Goal: Task Accomplishment & Management: Use online tool/utility

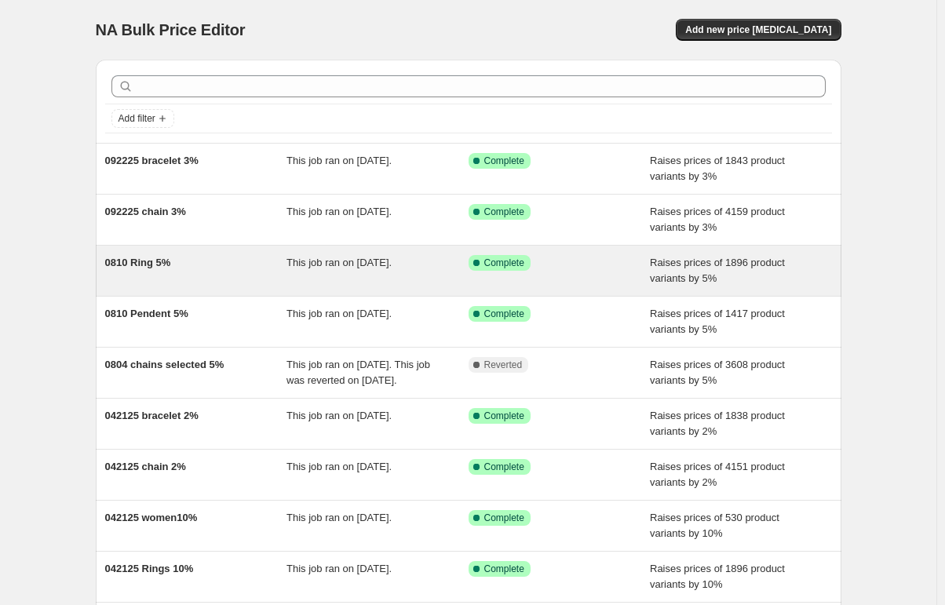
click at [155, 268] on span "0810 Ring 5%" at bounding box center [138, 263] width 66 height 12
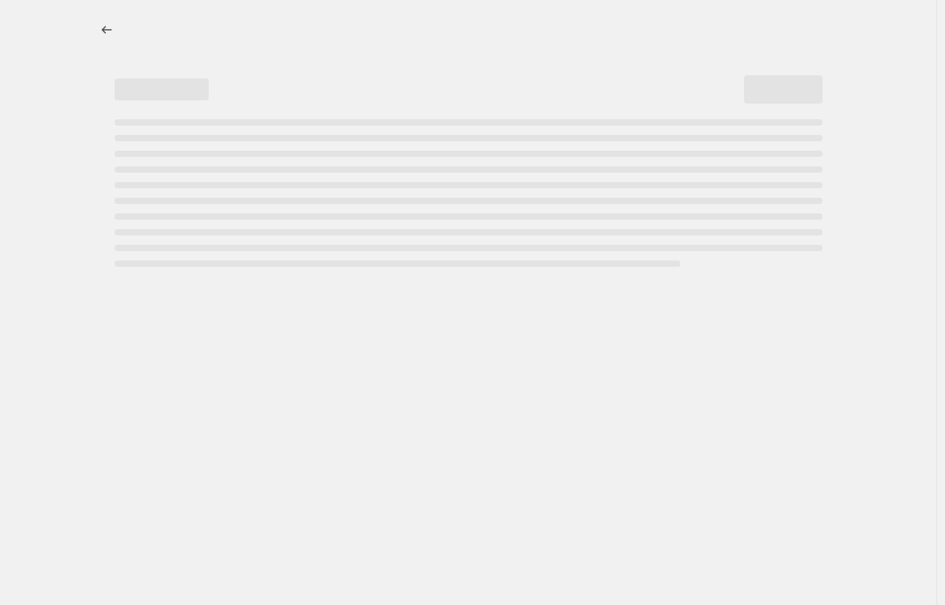
select select "percentage"
select select "no_change"
select select "collection"
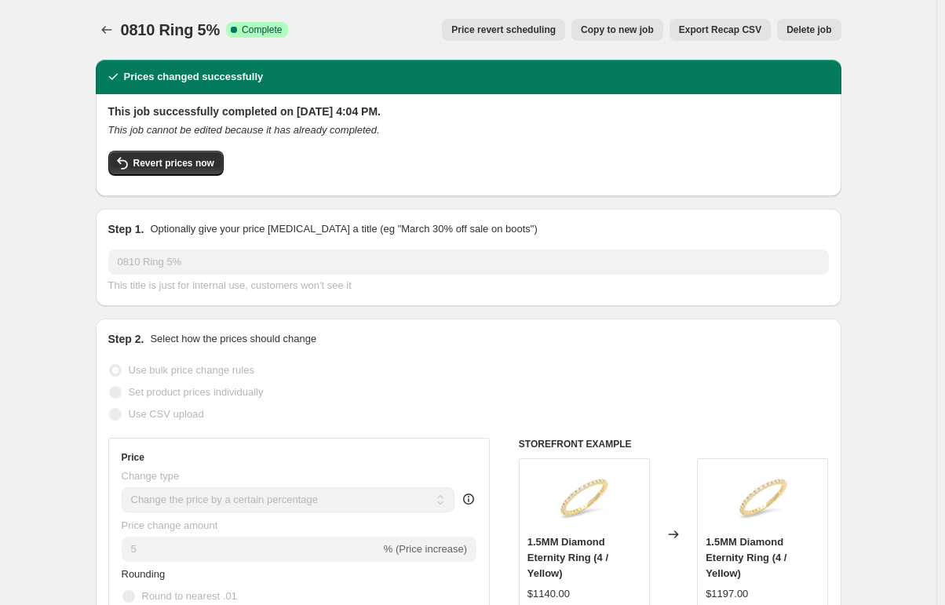
click at [620, 26] on span "Copy to new job" at bounding box center [617, 30] width 73 height 13
select select "percentage"
select select "no_change"
select select "collection"
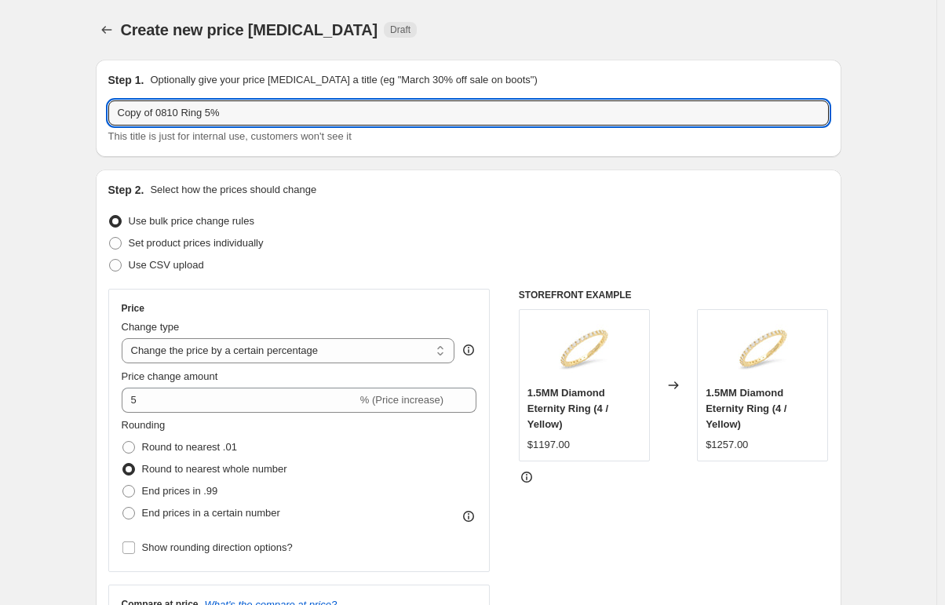
drag, startPoint x: 185, startPoint y: 115, endPoint x: -3, endPoint y: 113, distance: 188.4
click at [0, 113] on html "Home Settings Plans Skip to content Create new price [MEDICAL_DATA]. This page …" at bounding box center [472, 302] width 945 height 605
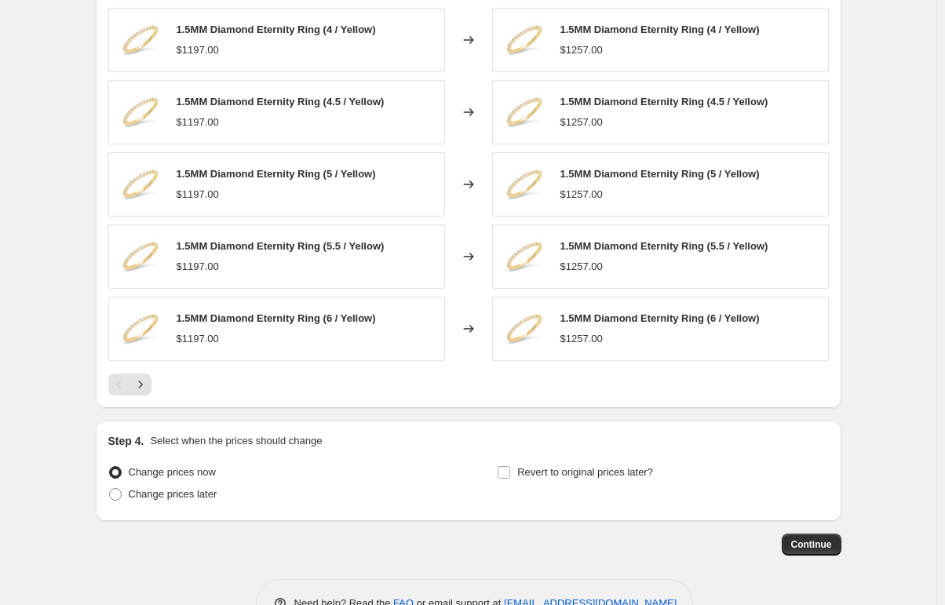
scroll to position [1142, 0]
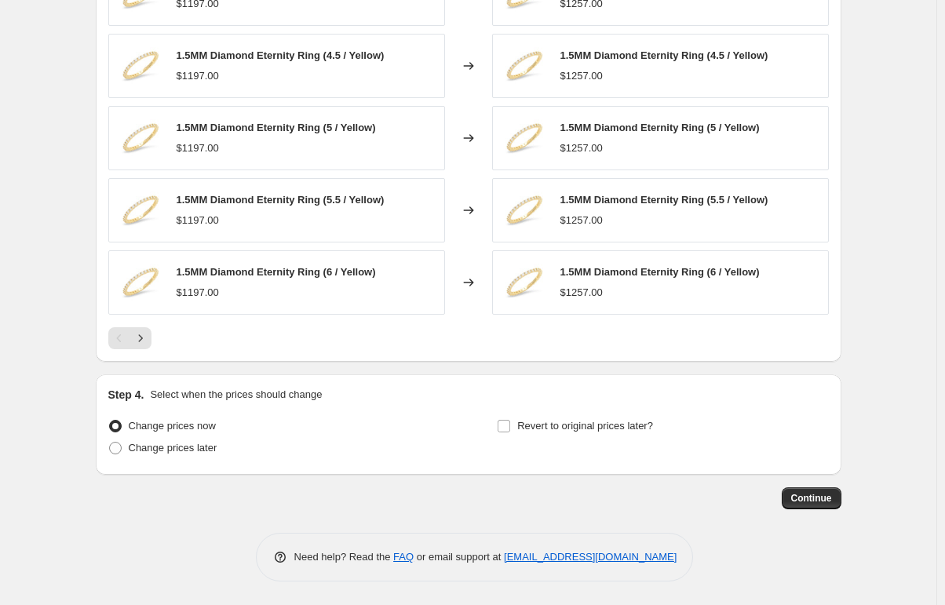
type input "092425 Ring 5%"
click at [832, 502] on span "Continue" at bounding box center [811, 498] width 41 height 13
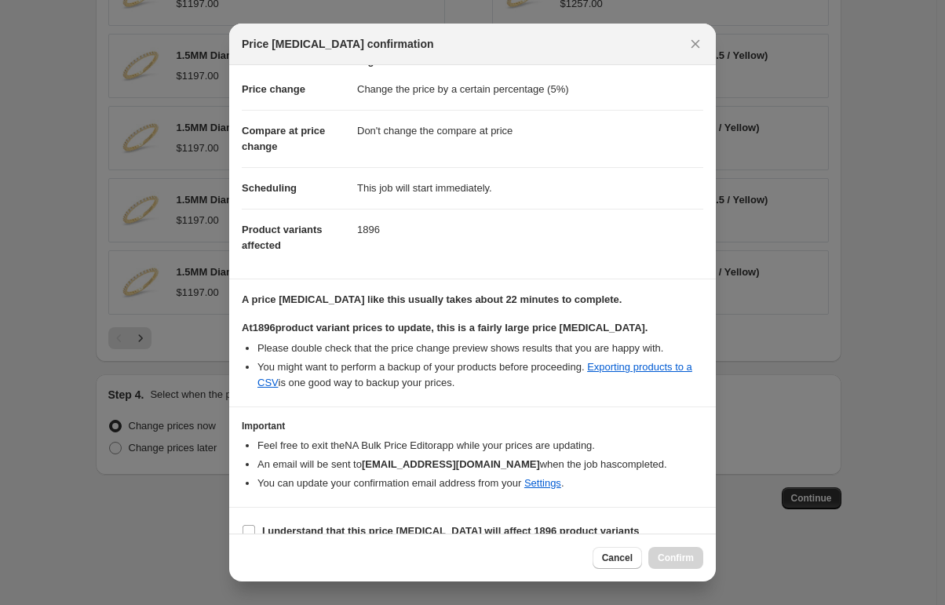
scroll to position [46, 0]
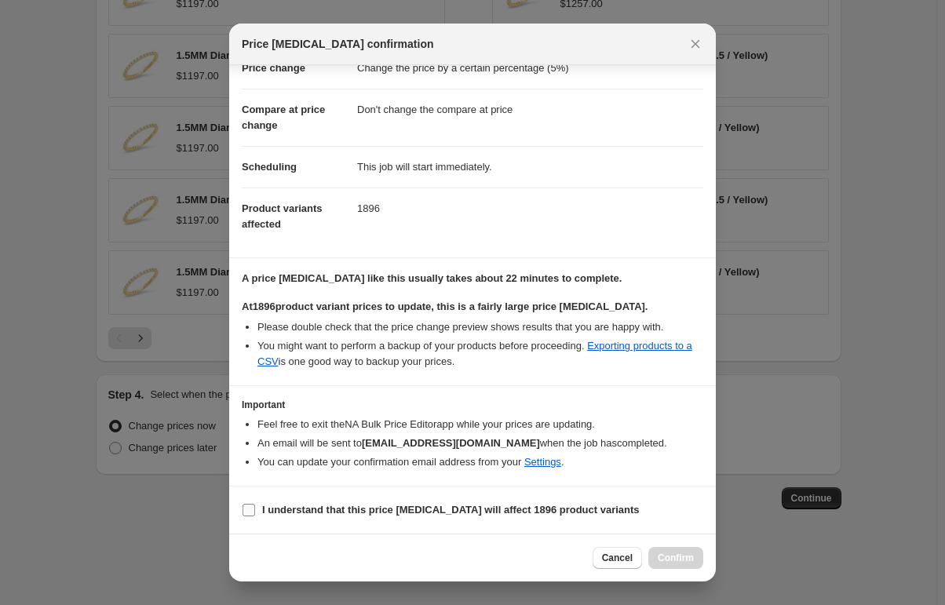
click at [448, 509] on b "I understand that this price [MEDICAL_DATA] will affect 1896 product variants" at bounding box center [451, 510] width 378 height 12
click at [255, 509] on input "I understand that this price [MEDICAL_DATA] will affect 1896 product variants" at bounding box center [249, 510] width 13 height 13
checkbox input "true"
click at [685, 562] on span "Confirm" at bounding box center [676, 558] width 36 height 13
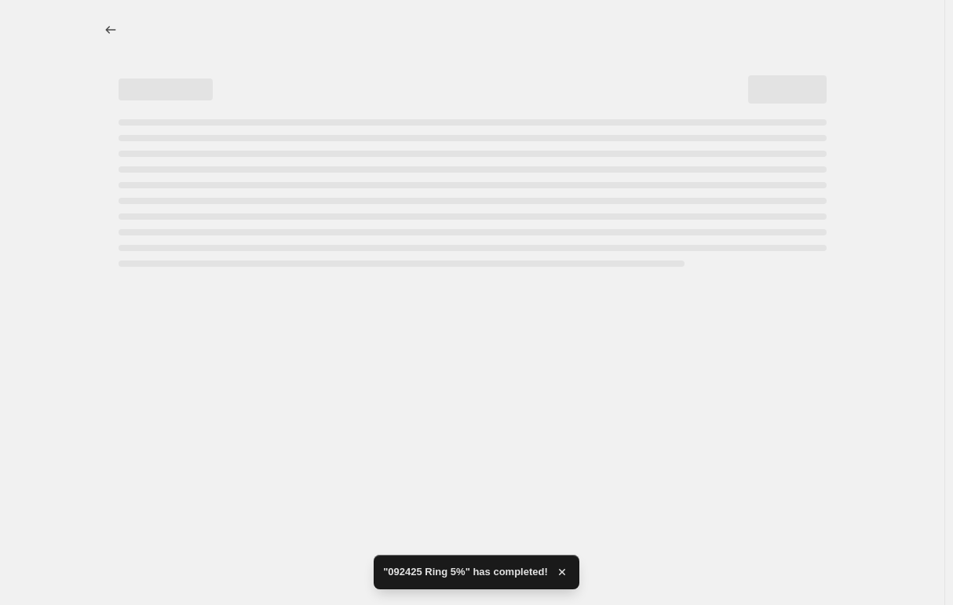
select select "percentage"
select select "no_change"
select select "collection"
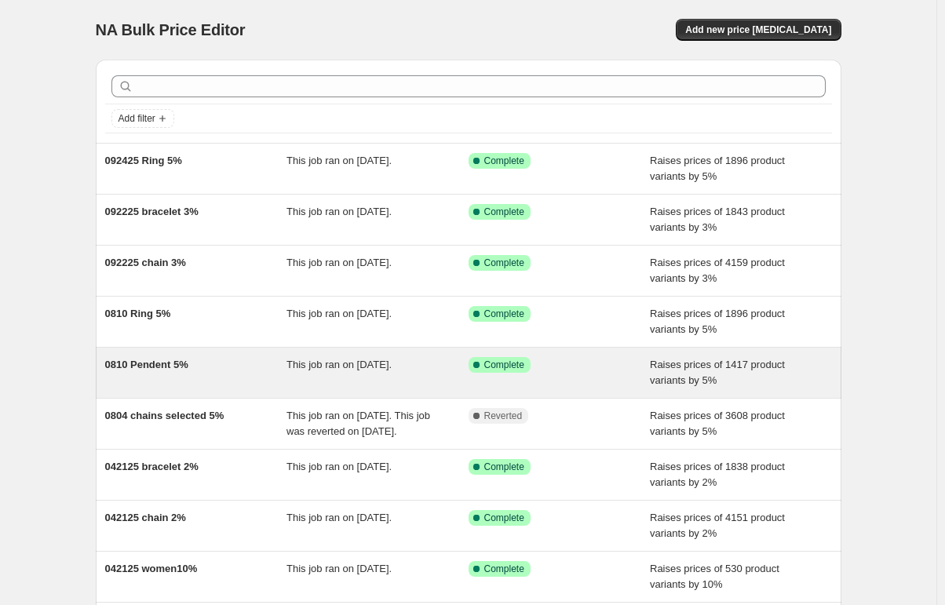
click at [205, 370] on div "0810 Pendent 5%" at bounding box center [196, 372] width 182 height 31
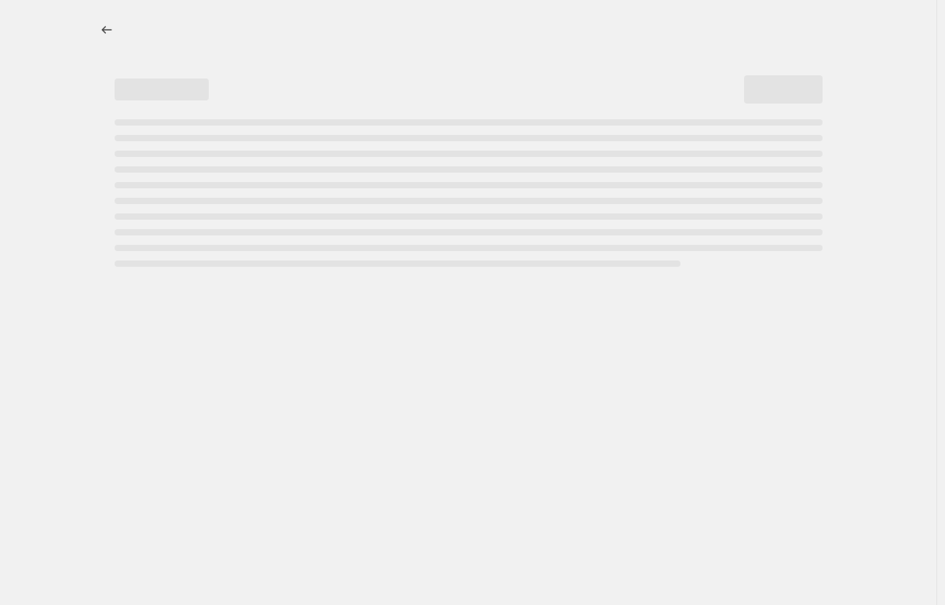
select select "percentage"
select select "no_change"
select select "collection"
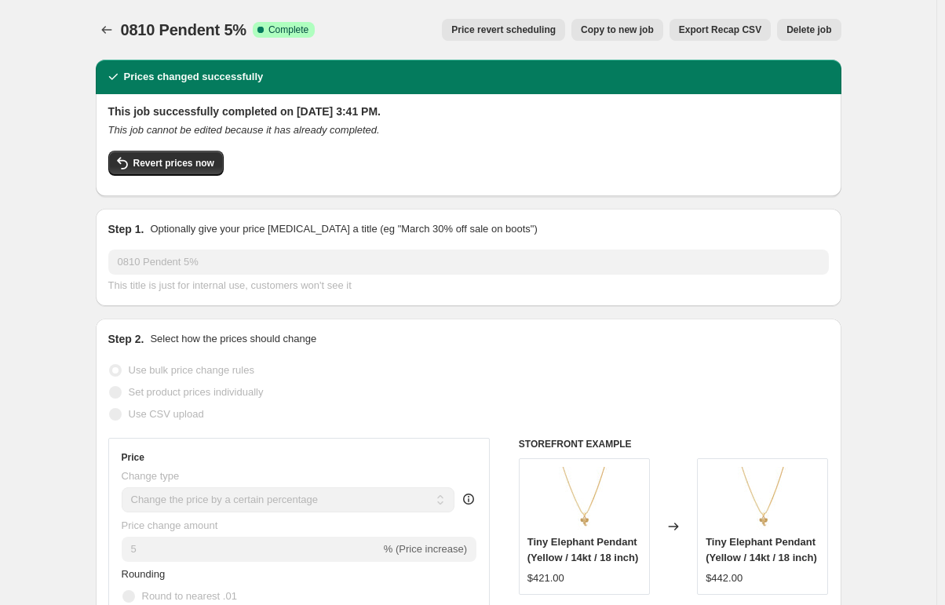
click at [618, 29] on span "Copy to new job" at bounding box center [617, 30] width 73 height 13
select select "percentage"
select select "no_change"
select select "collection"
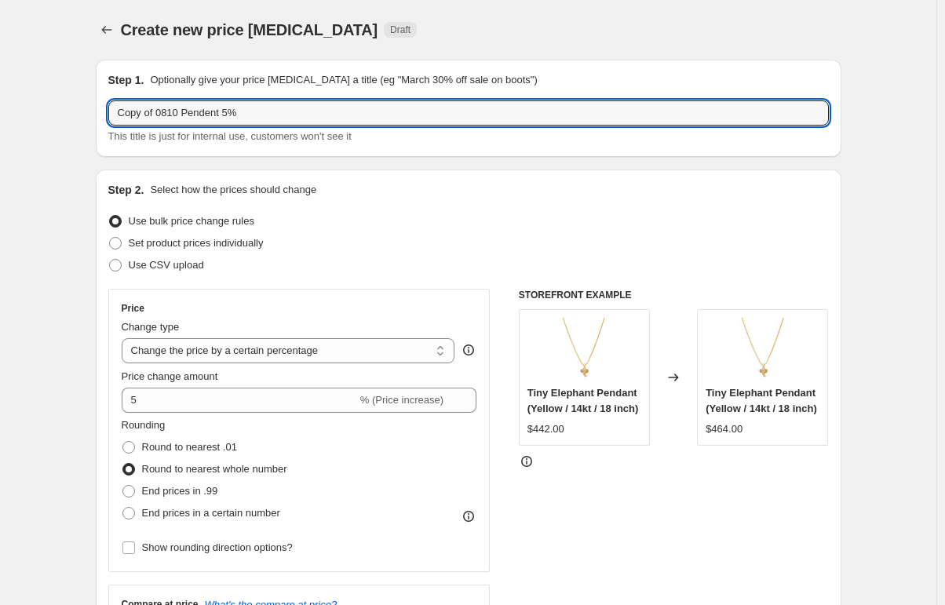
drag, startPoint x: 185, startPoint y: 113, endPoint x: -333, endPoint y: 117, distance: 518.2
click at [0, 117] on html "Home Settings Plans Skip to content Create new price [MEDICAL_DATA]. This page …" at bounding box center [472, 302] width 945 height 605
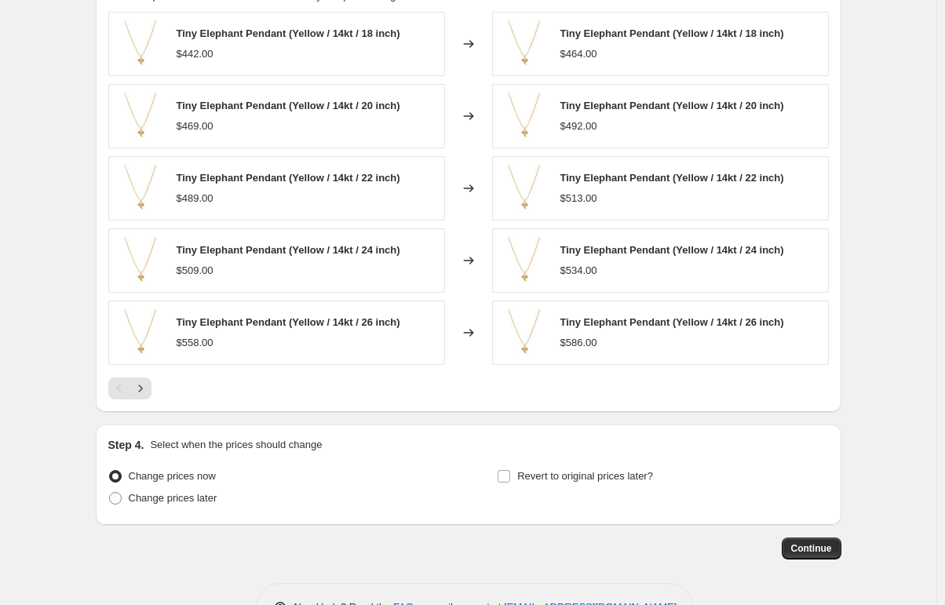
scroll to position [1099, 0]
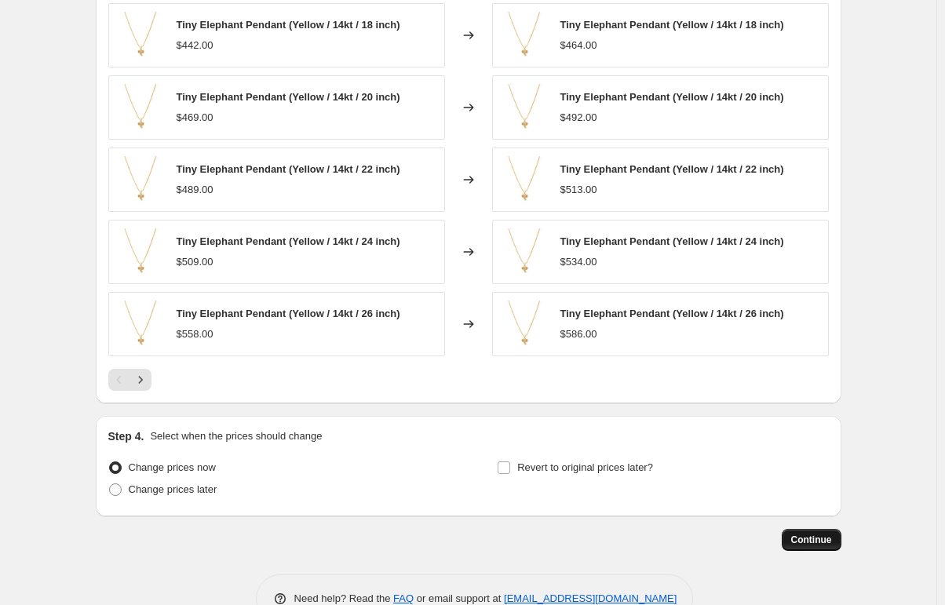
type input "092425 Pendent 5%"
click at [810, 537] on span "Continue" at bounding box center [811, 540] width 41 height 13
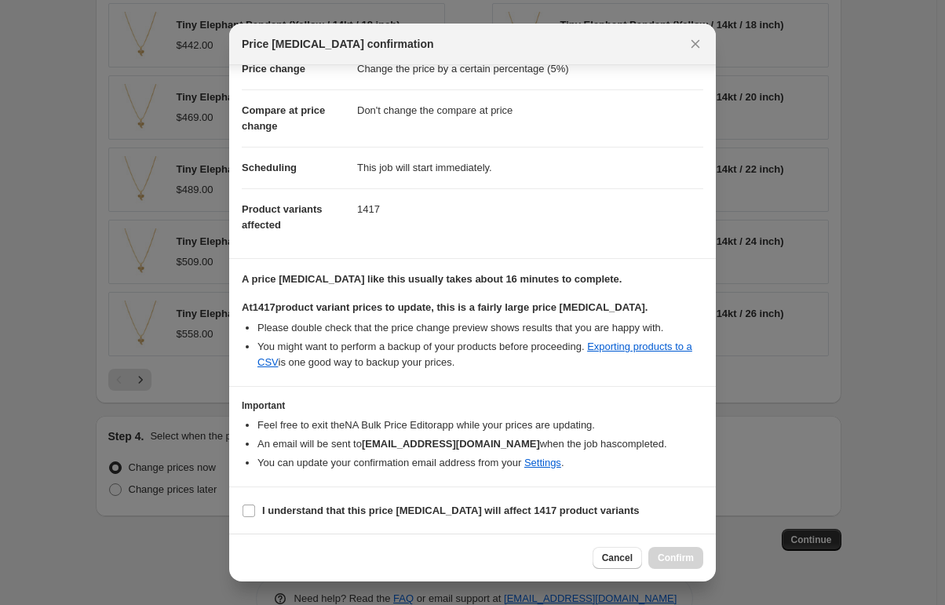
scroll to position [46, 0]
click at [435, 509] on b "I understand that this price [MEDICAL_DATA] will affect 1417 product variants" at bounding box center [451, 510] width 378 height 12
click at [255, 509] on input "I understand that this price [MEDICAL_DATA] will affect 1417 product variants" at bounding box center [249, 510] width 13 height 13
checkbox input "true"
click at [668, 554] on span "Confirm" at bounding box center [676, 558] width 36 height 13
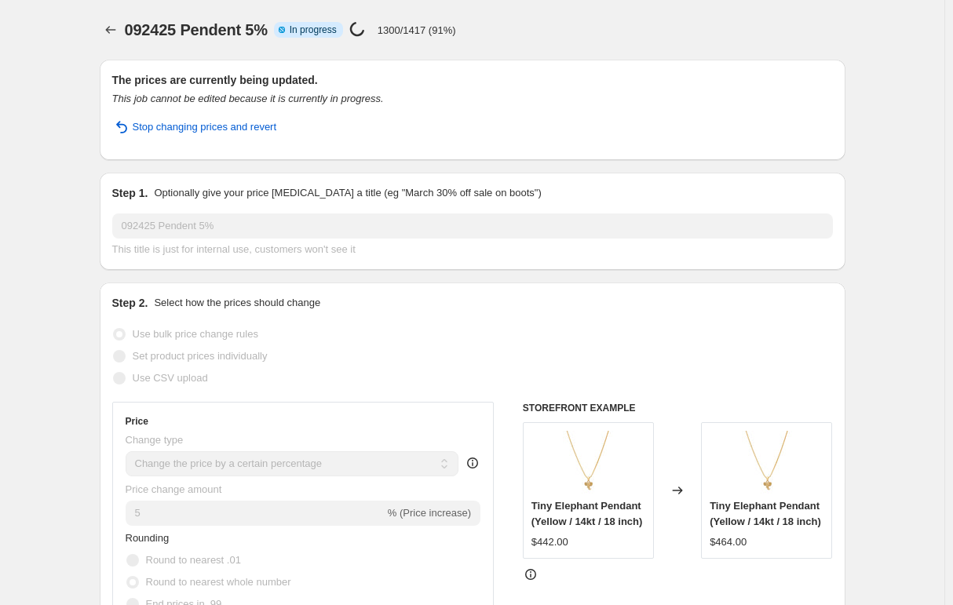
select select "percentage"
select select "no_change"
select select "collection"
